Goal: Check status: Check status

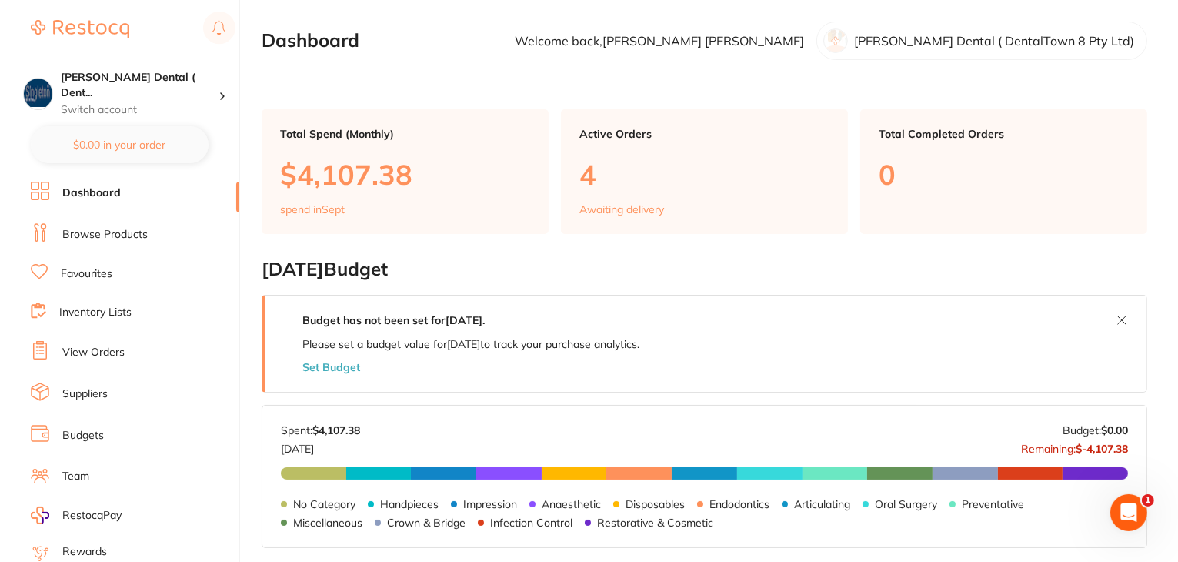
click at [94, 349] on link "View Orders" at bounding box center [93, 352] width 62 height 15
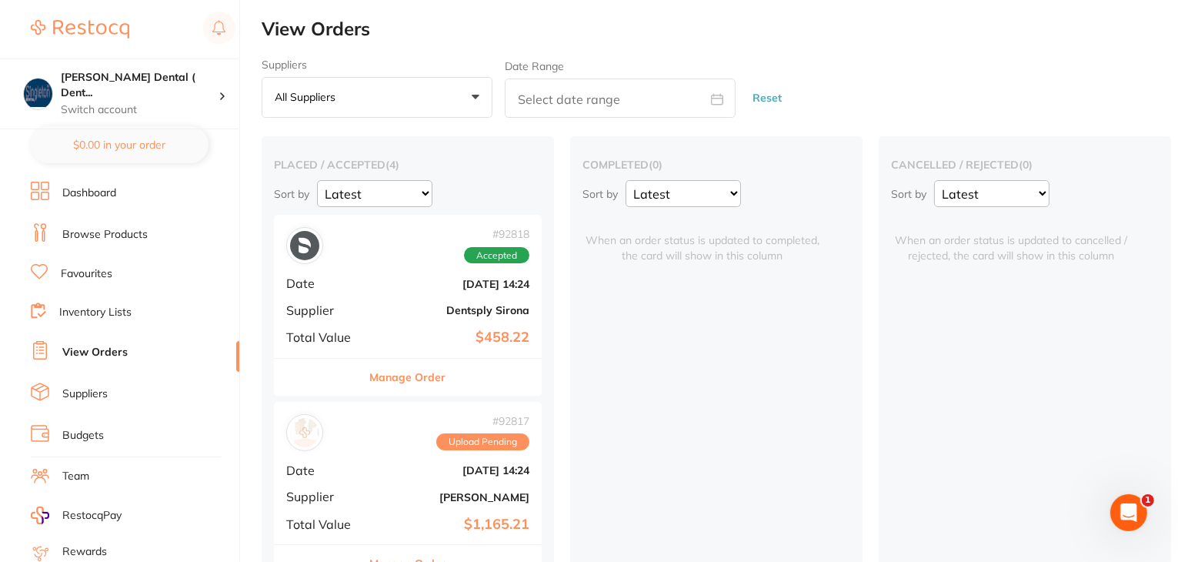
click at [396, 380] on button "Manage Order" at bounding box center [408, 377] width 76 height 37
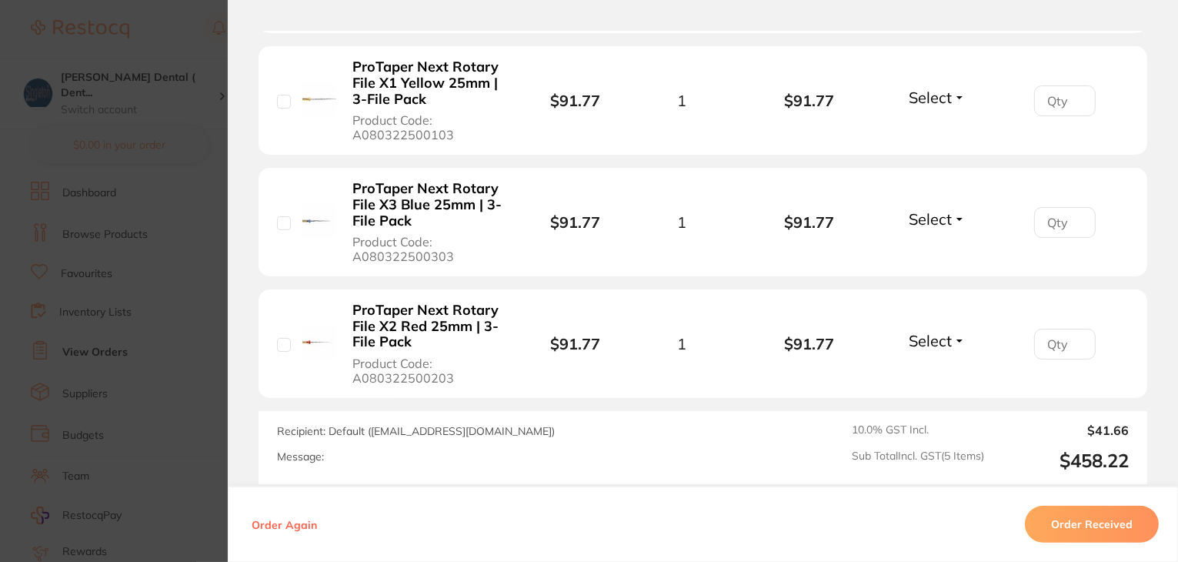
scroll to position [385, 0]
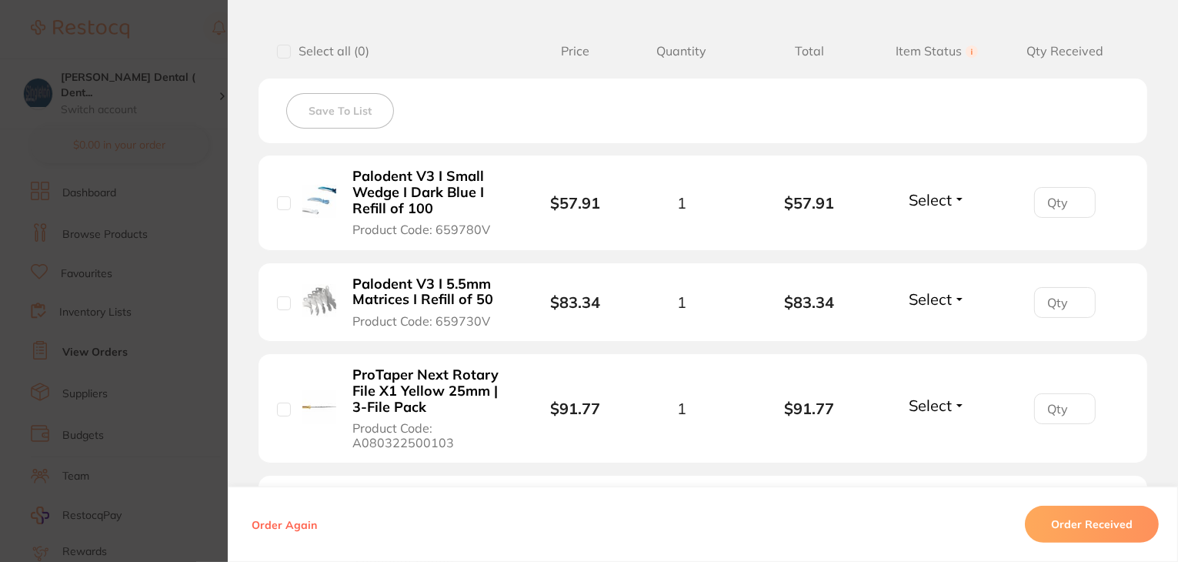
click at [957, 200] on button "Select" at bounding box center [937, 199] width 66 height 19
click at [892, 125] on div "Save To List" at bounding box center [703, 111] width 889 height 65
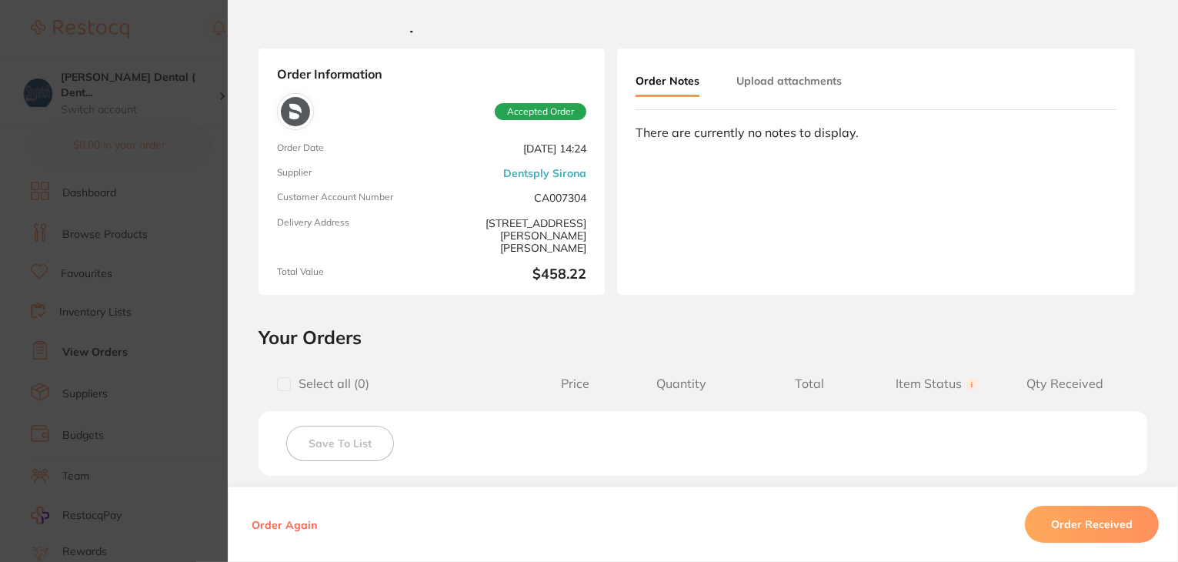
scroll to position [0, 0]
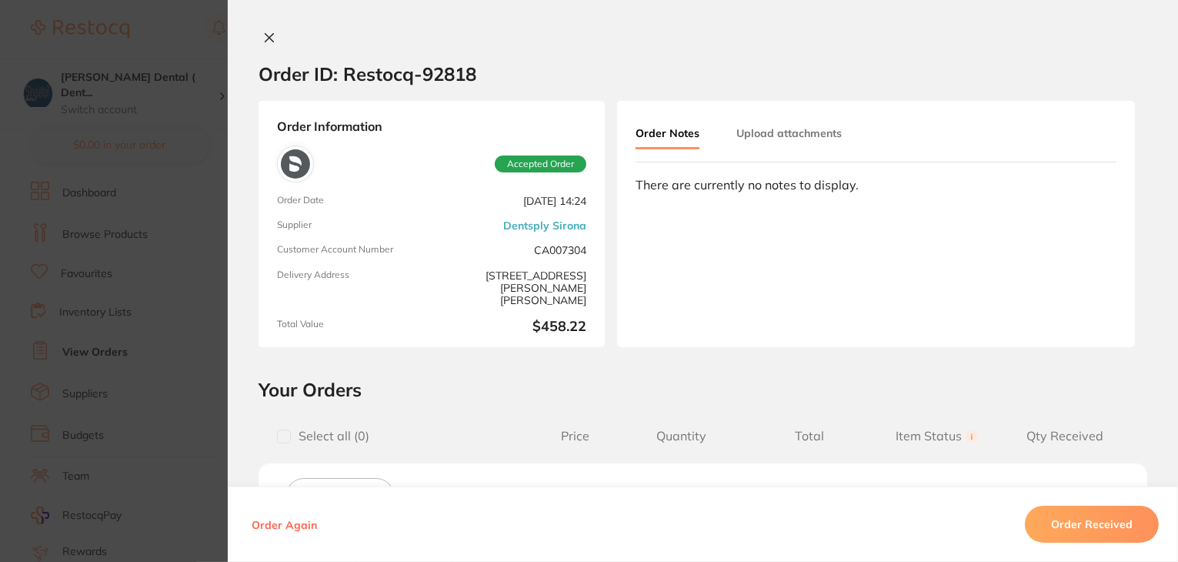
click at [259, 35] on button at bounding box center [270, 39] width 22 height 16
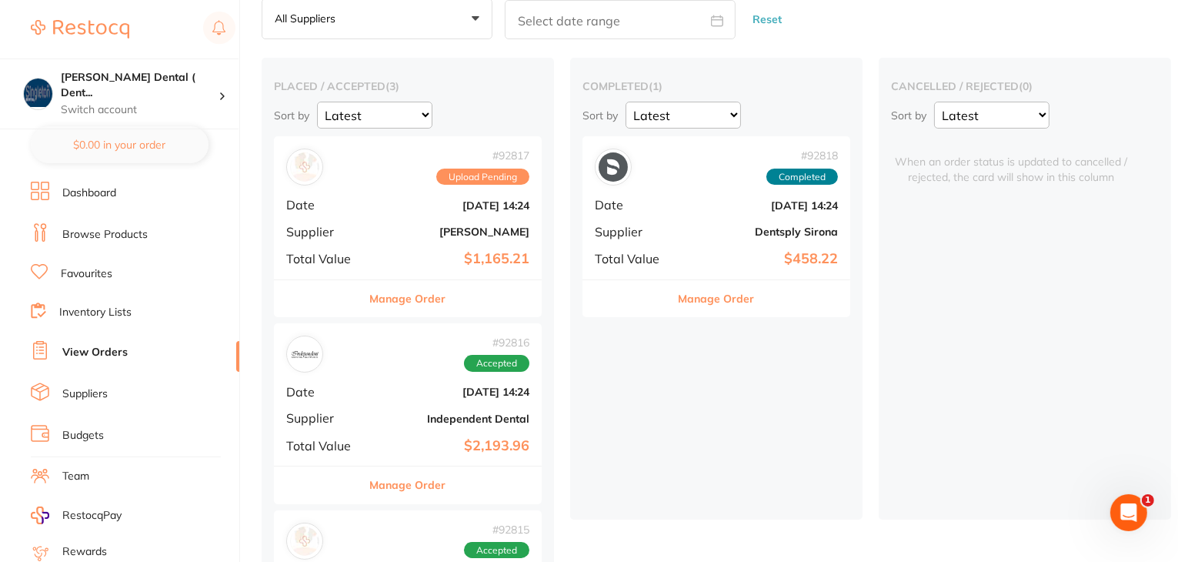
scroll to position [2, 0]
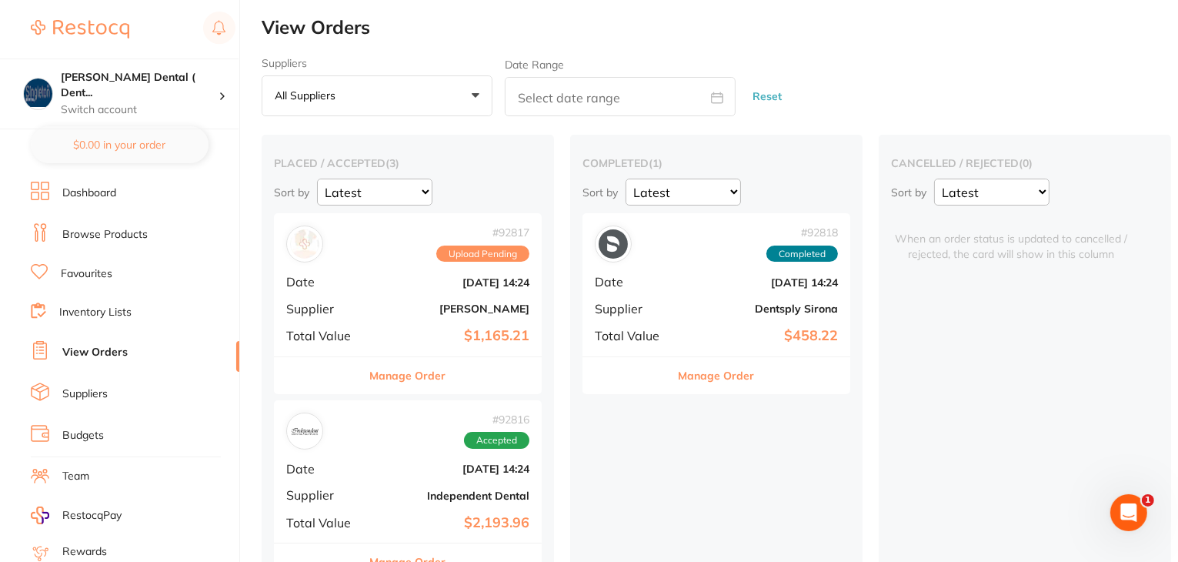
click at [718, 371] on button "Manage Order" at bounding box center [717, 375] width 76 height 37
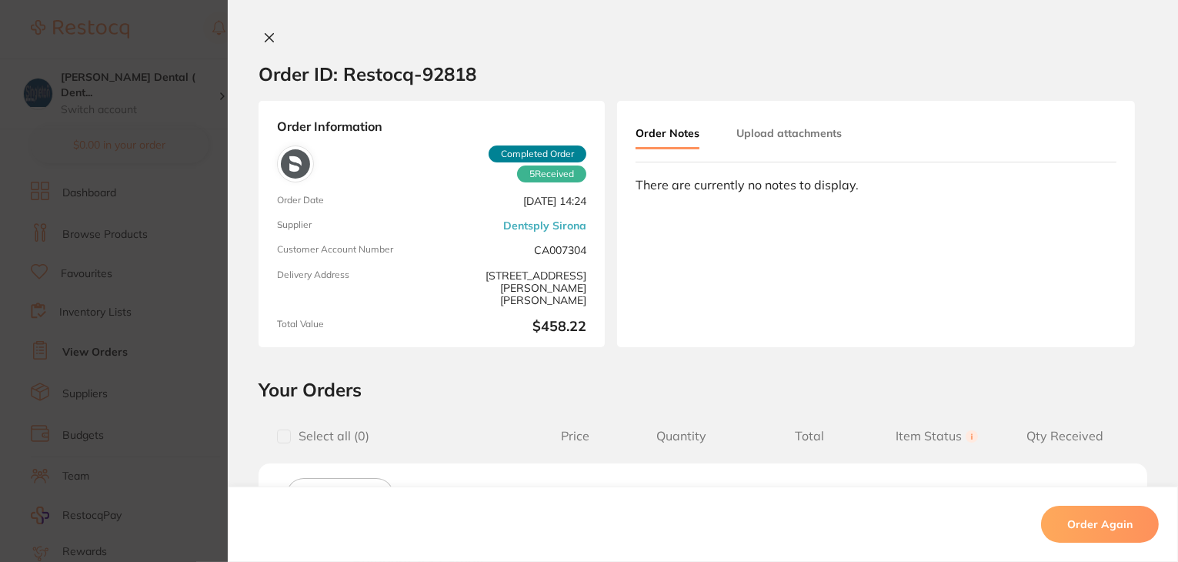
click at [787, 136] on button "Upload attachments" at bounding box center [789, 133] width 105 height 28
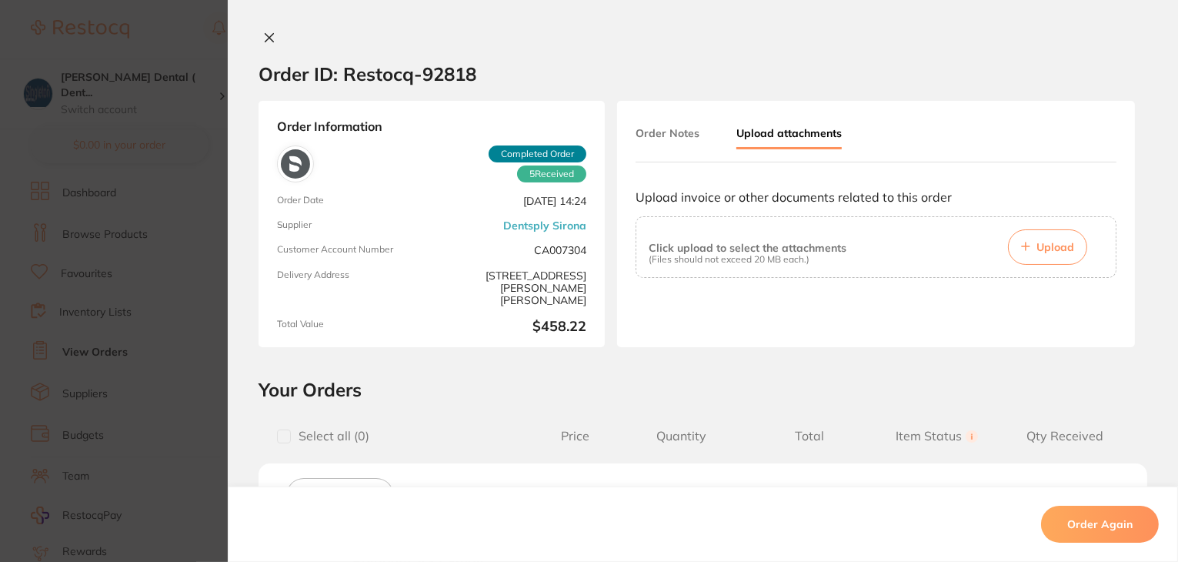
click at [267, 38] on icon at bounding box center [269, 38] width 12 height 12
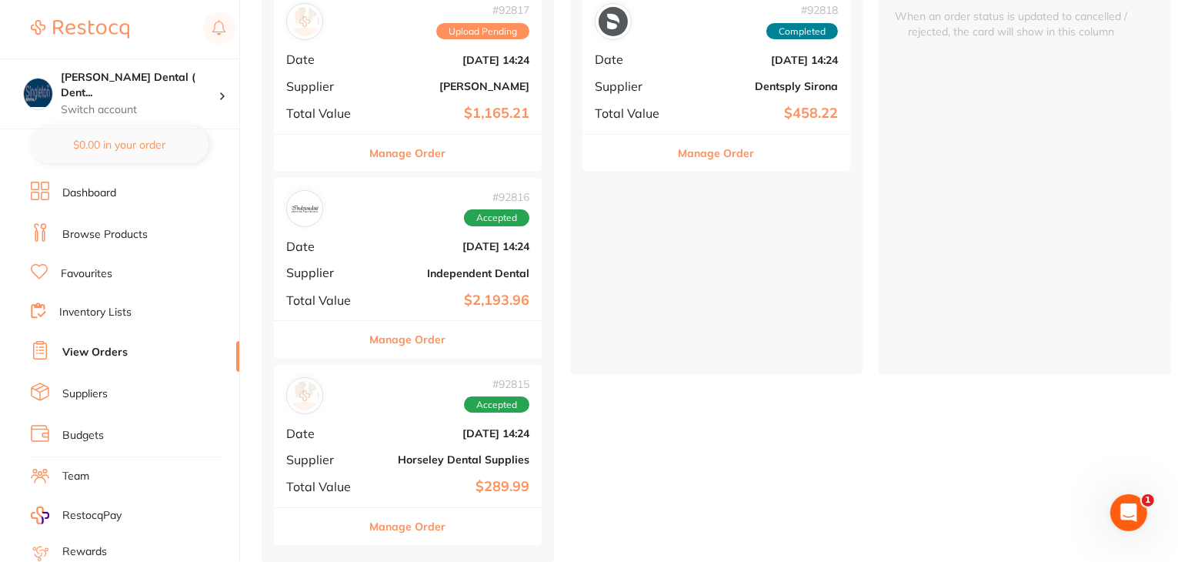
scroll to position [232, 0]
click at [406, 333] on button "Manage Order" at bounding box center [408, 337] width 76 height 37
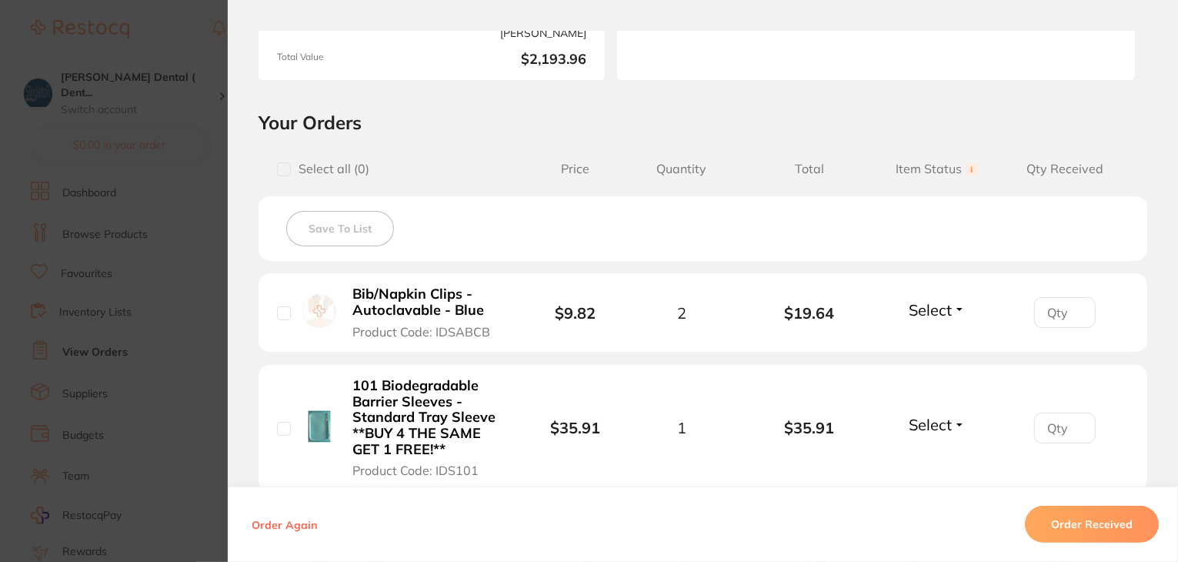
scroll to position [385, 0]
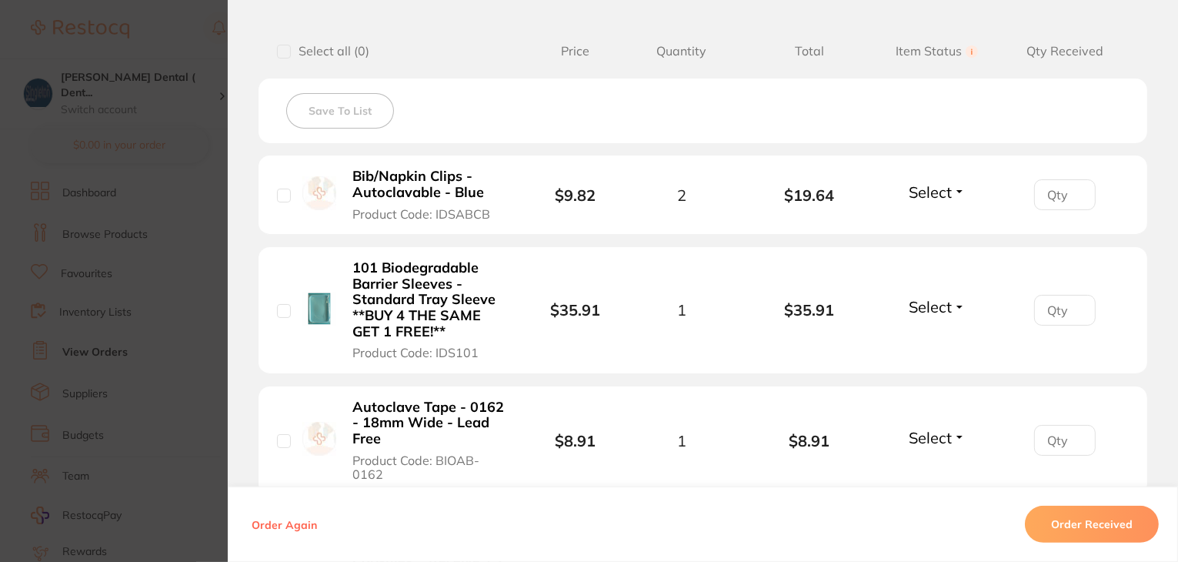
click at [959, 185] on button "Select" at bounding box center [937, 191] width 66 height 19
click at [954, 193] on button "Select" at bounding box center [937, 191] width 66 height 19
click at [633, 110] on div "Save To List" at bounding box center [703, 111] width 889 height 65
click at [956, 185] on button "Select" at bounding box center [937, 191] width 66 height 19
click at [955, 192] on button "Select" at bounding box center [937, 191] width 66 height 19
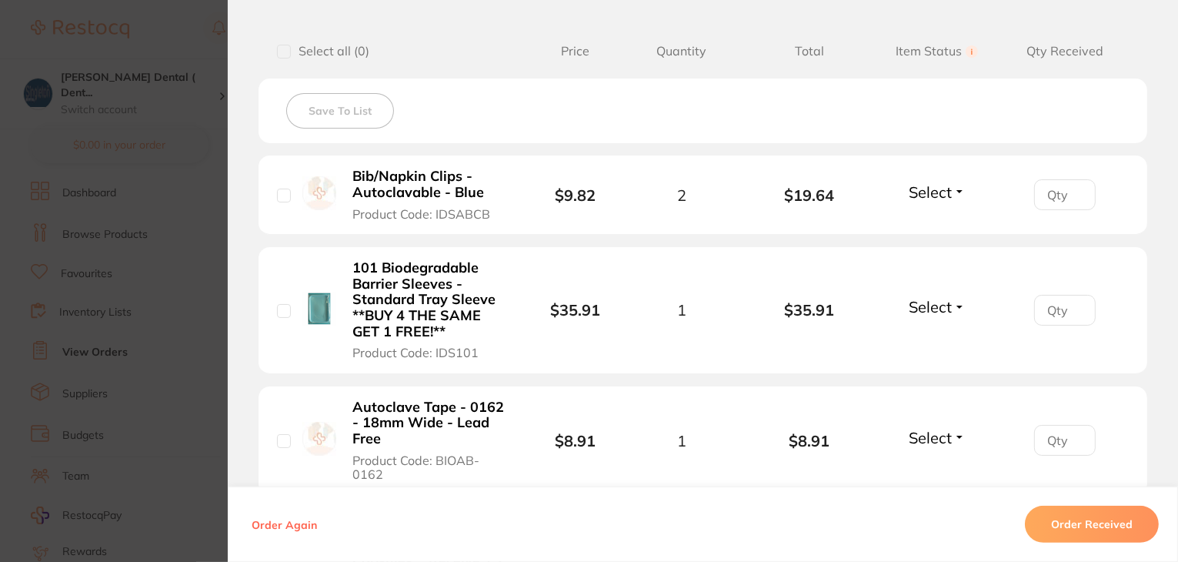
click at [959, 189] on button "Select" at bounding box center [937, 191] width 66 height 19
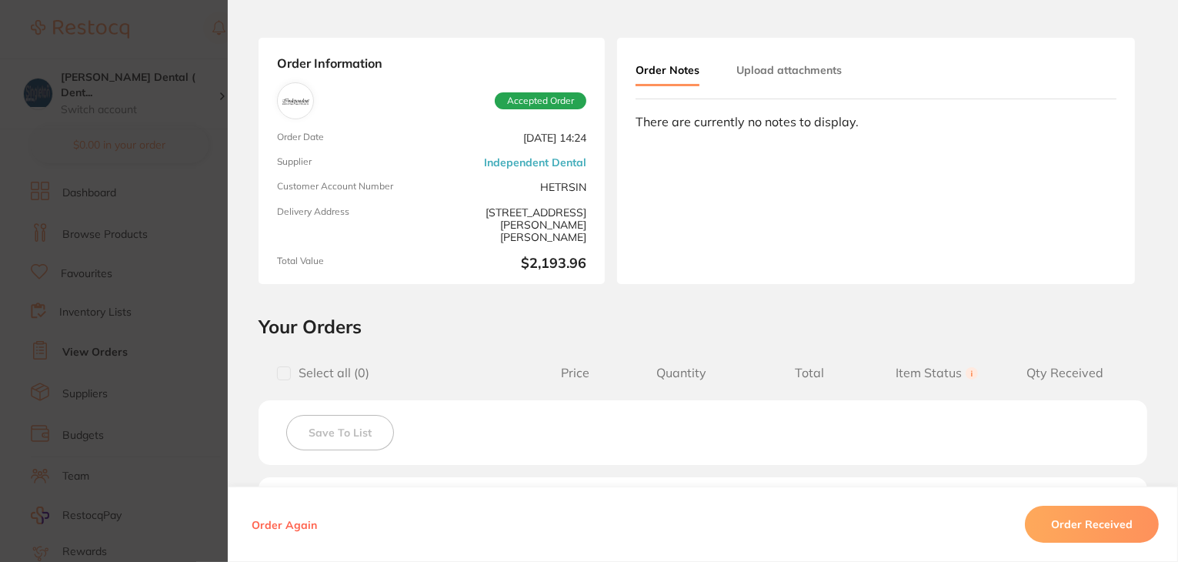
scroll to position [0, 0]
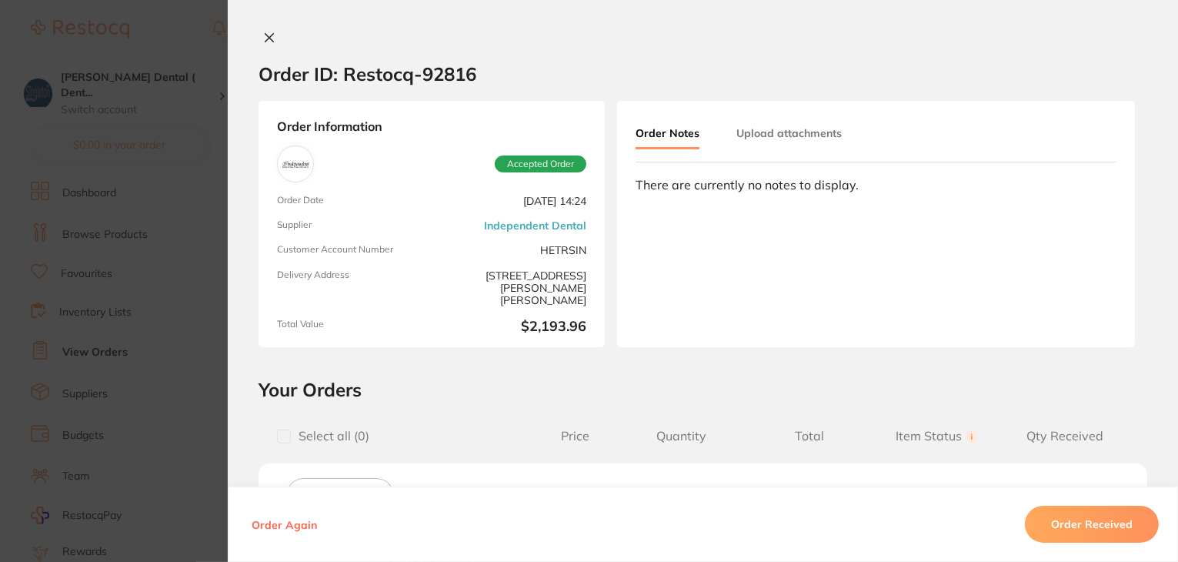
click at [267, 38] on icon at bounding box center [270, 38] width 8 height 8
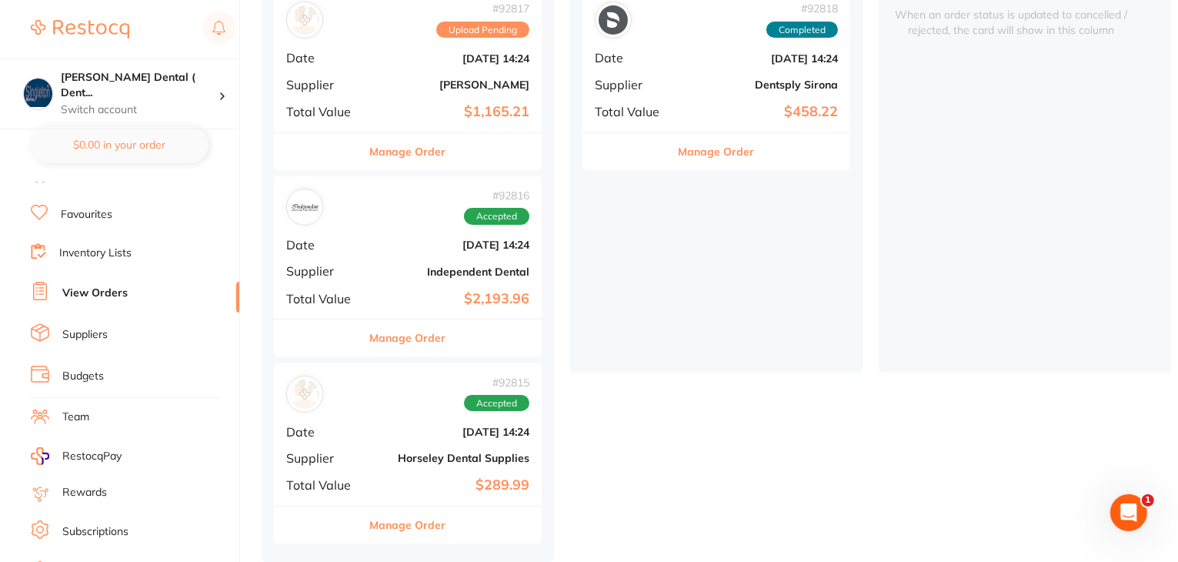
scroll to position [155, 0]
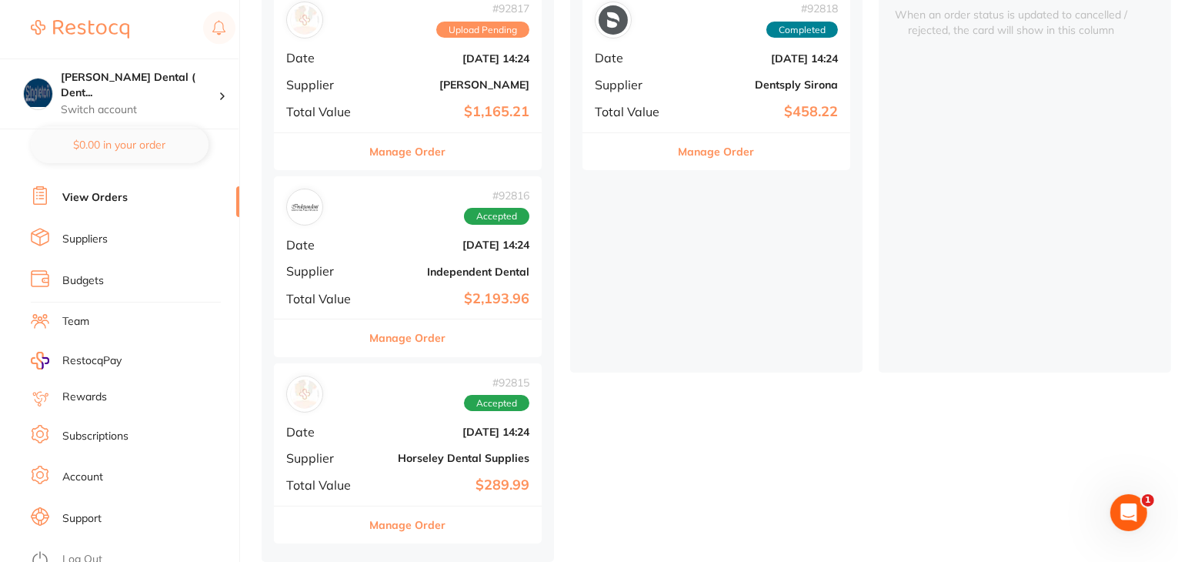
click at [72, 552] on link "Log Out" at bounding box center [82, 559] width 40 height 15
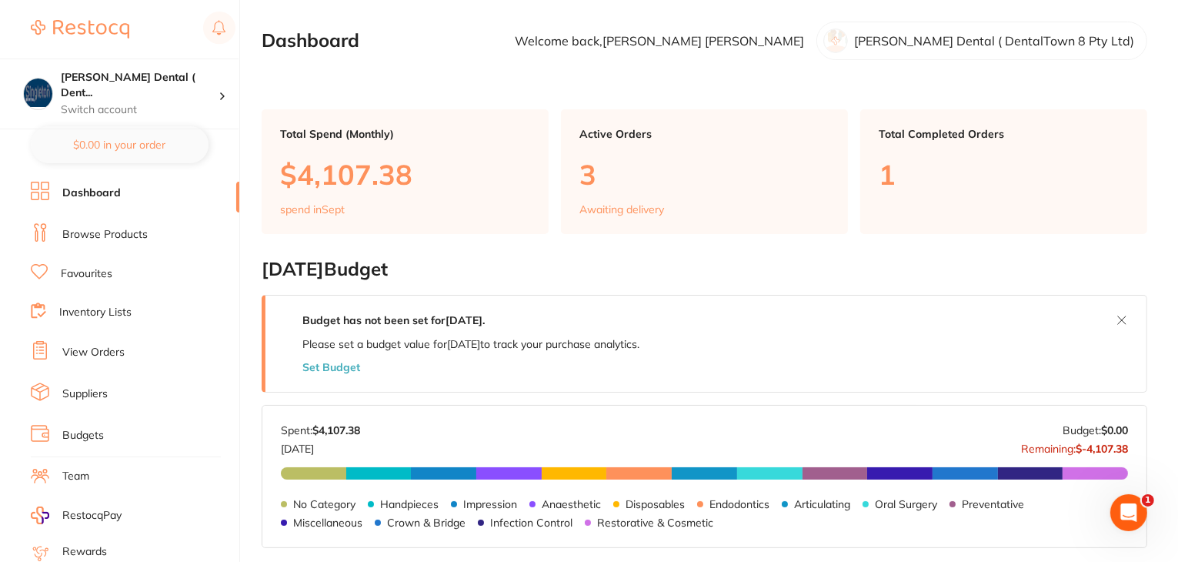
click at [105, 348] on link "View Orders" at bounding box center [93, 352] width 62 height 15
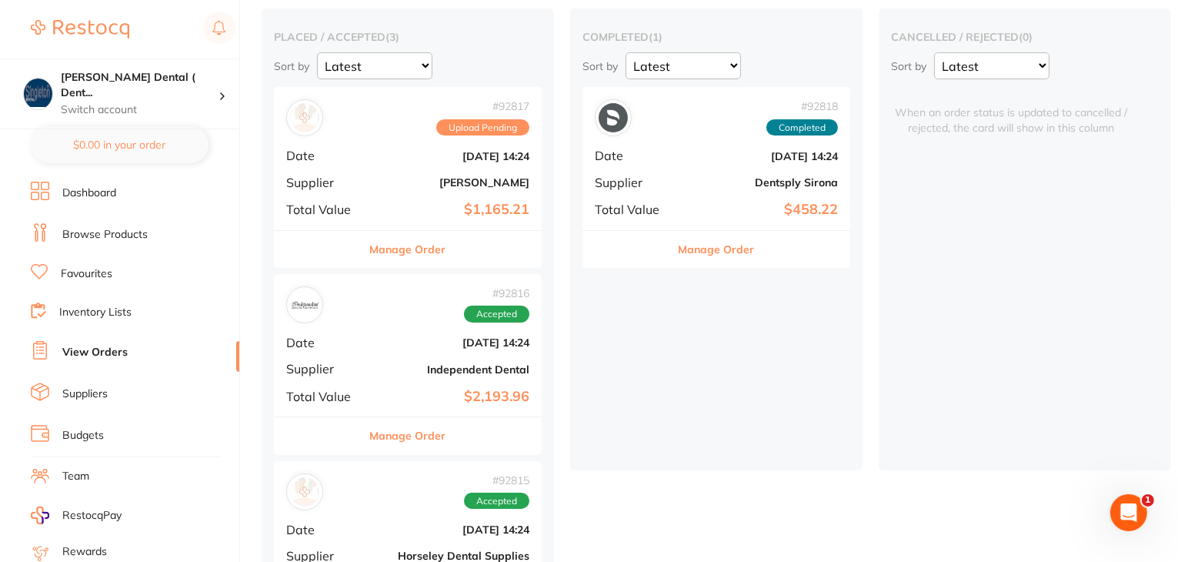
scroll to position [154, 0]
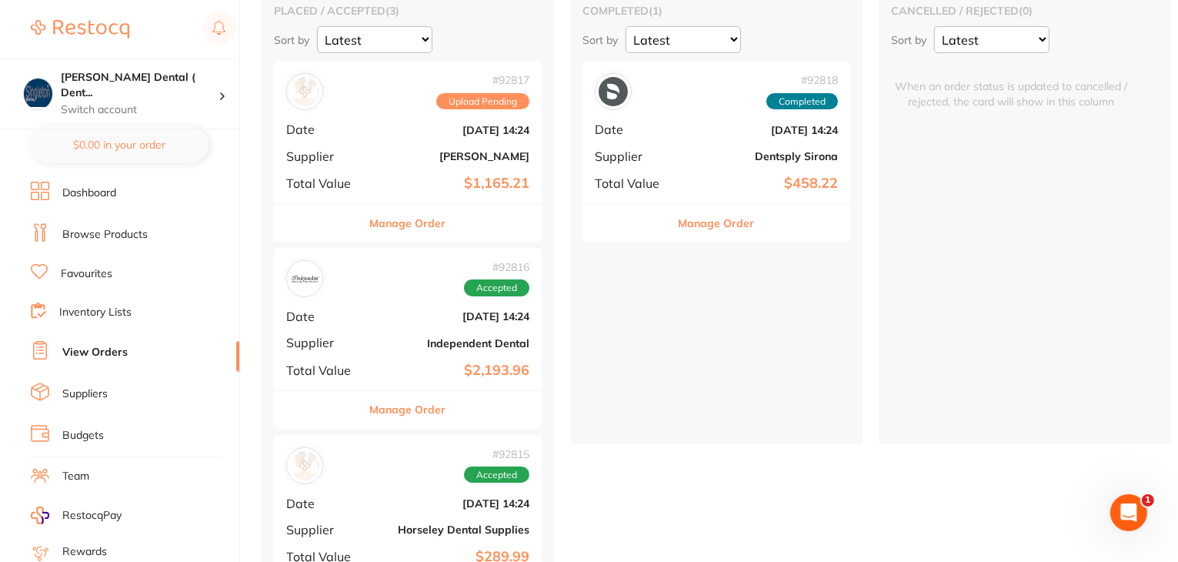
click at [380, 414] on button "Manage Order" at bounding box center [408, 409] width 76 height 37
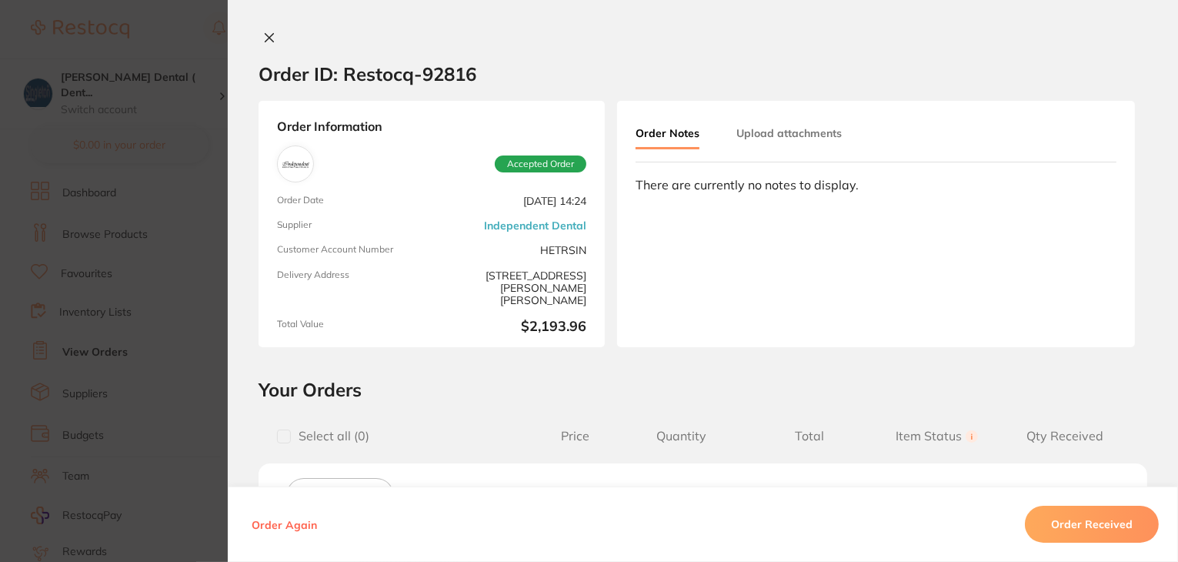
click at [269, 35] on icon at bounding box center [269, 38] width 12 height 12
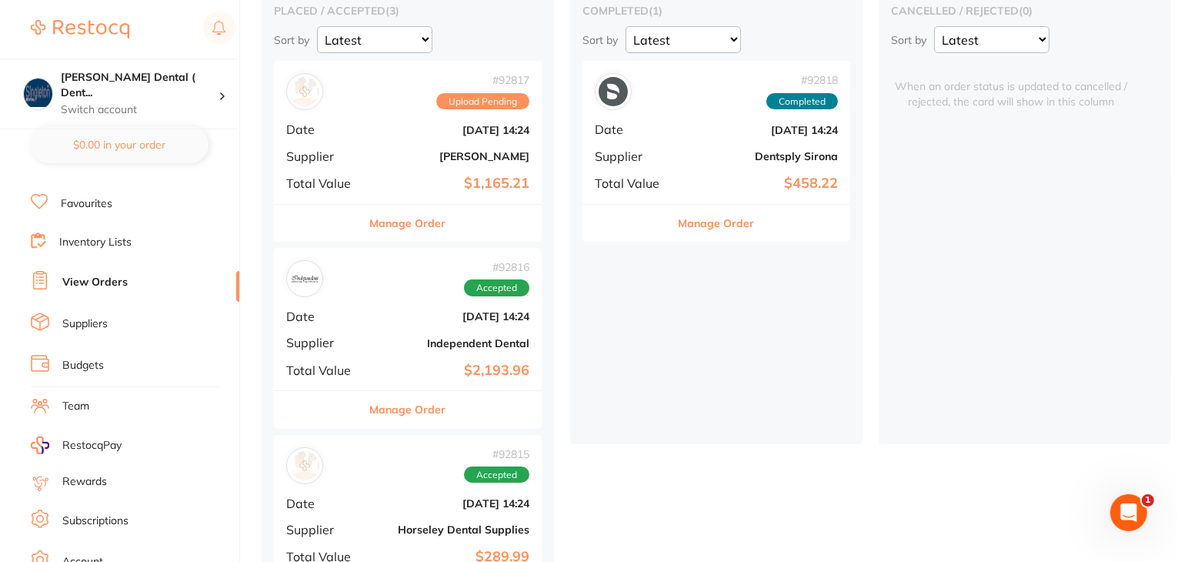
scroll to position [155, 0]
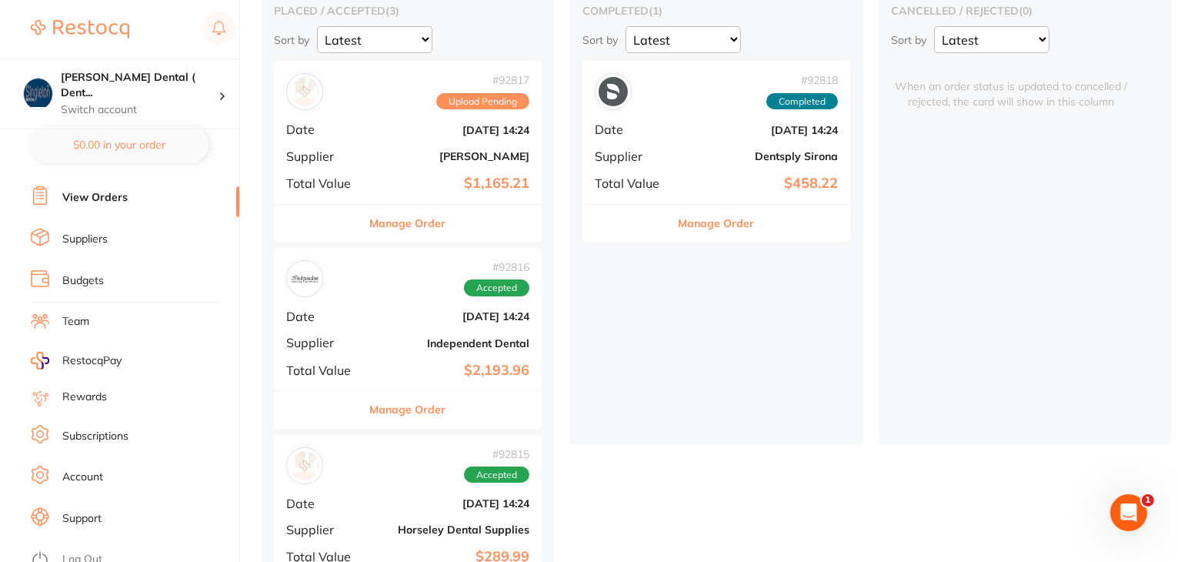
click at [82, 552] on link "Log Out" at bounding box center [82, 559] width 40 height 15
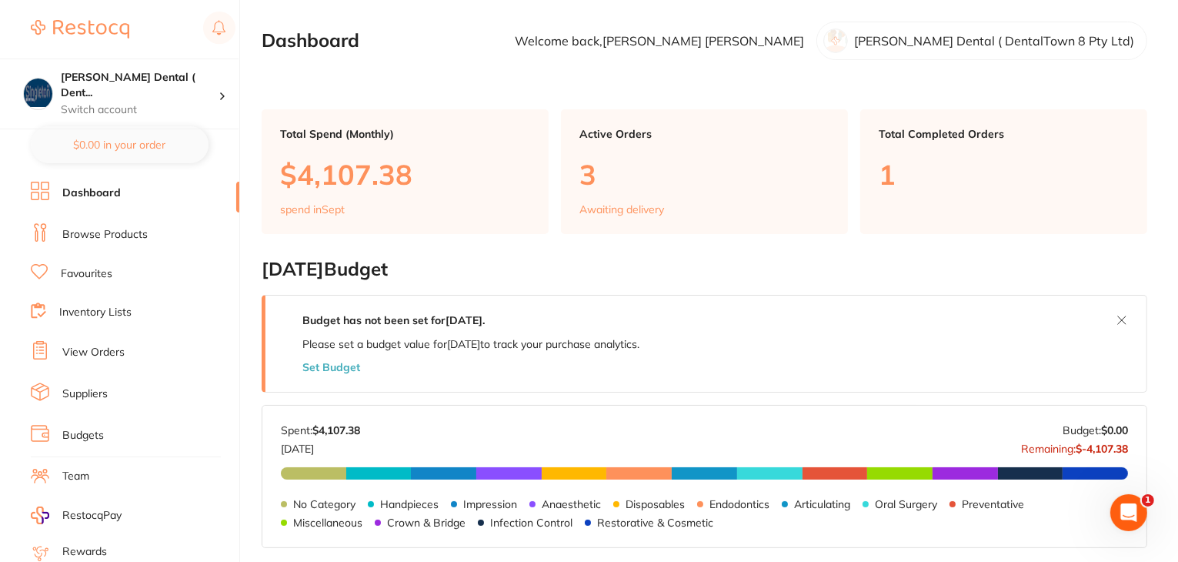
click at [95, 348] on link "View Orders" at bounding box center [93, 352] width 62 height 15
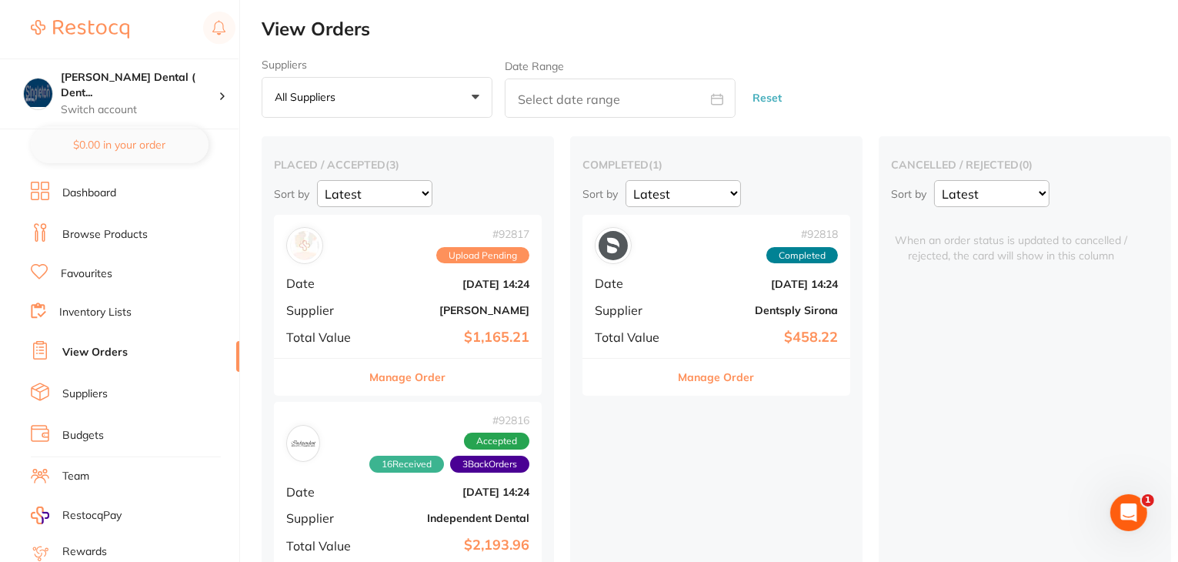
click at [396, 392] on button "Manage Order" at bounding box center [408, 377] width 76 height 37
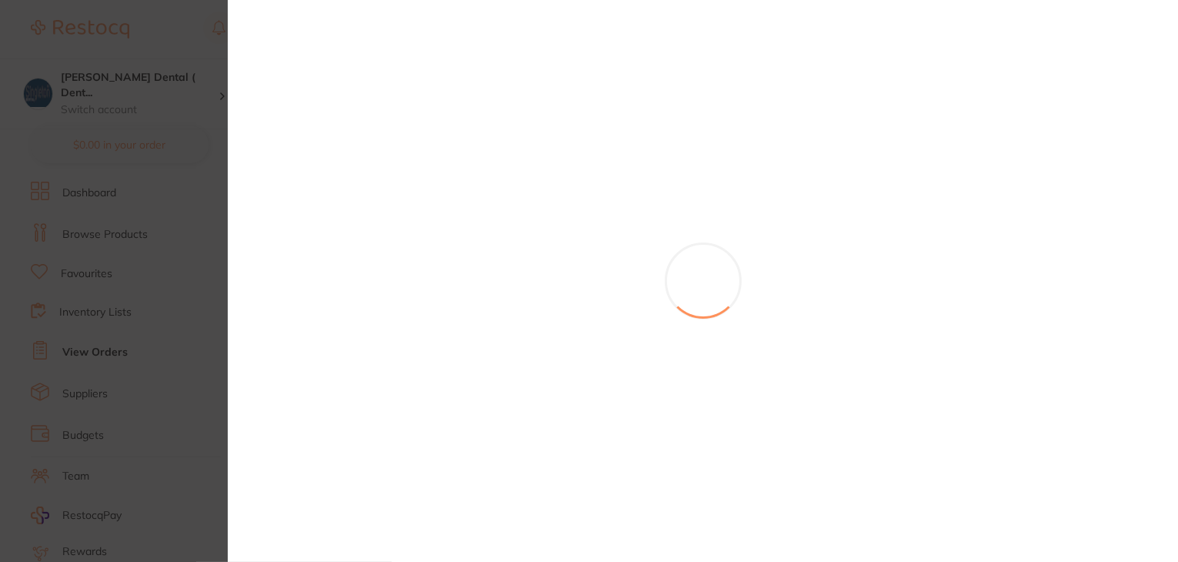
click at [396, 377] on div at bounding box center [703, 281] width 951 height 562
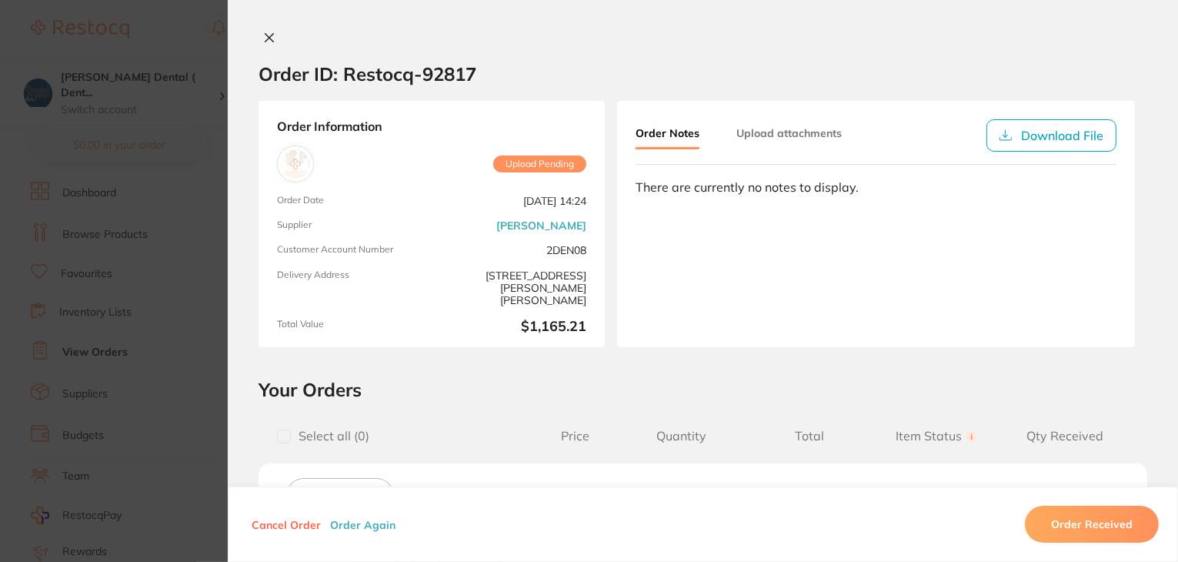
click at [271, 33] on icon at bounding box center [269, 38] width 12 height 12
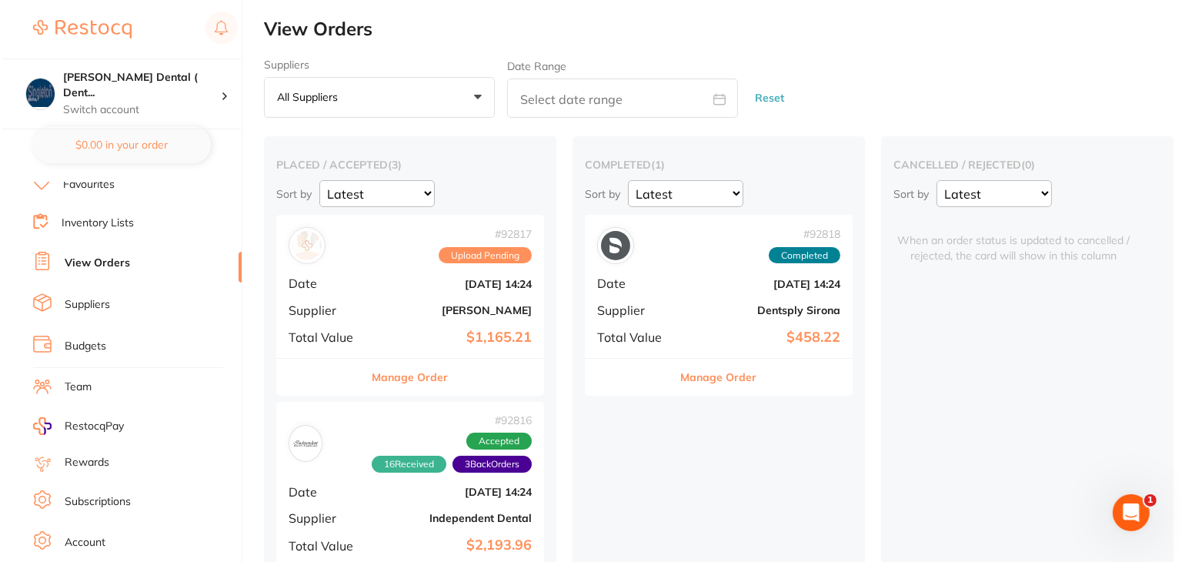
scroll to position [155, 0]
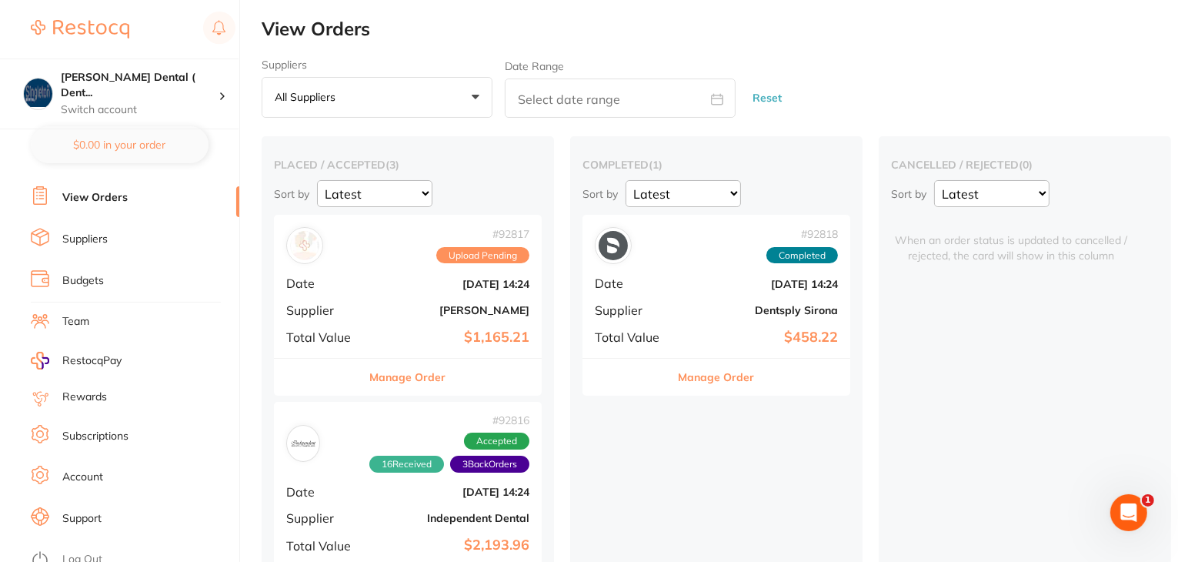
click at [82, 552] on link "Log Out" at bounding box center [82, 559] width 40 height 15
